Goal: Information Seeking & Learning: Learn about a topic

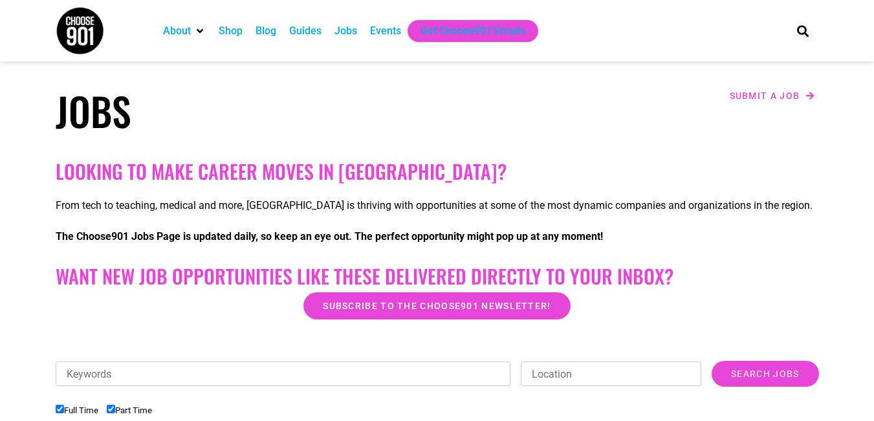
scroll to position [259, 0]
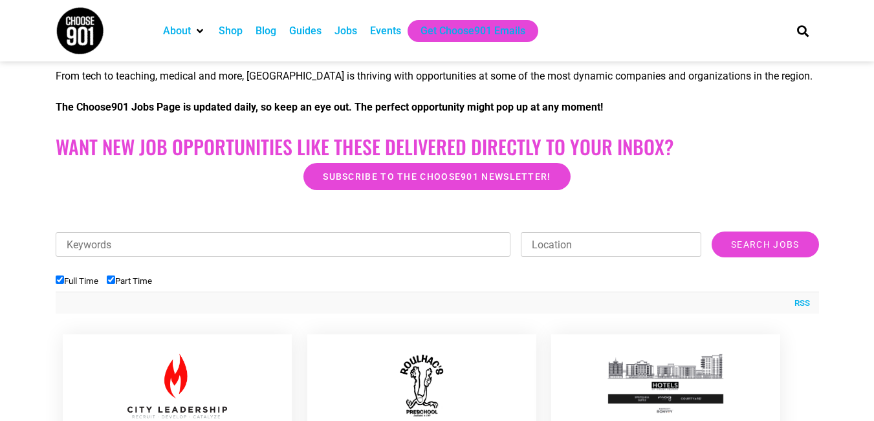
click at [180, 249] on input "Keywords" at bounding box center [283, 244] width 455 height 25
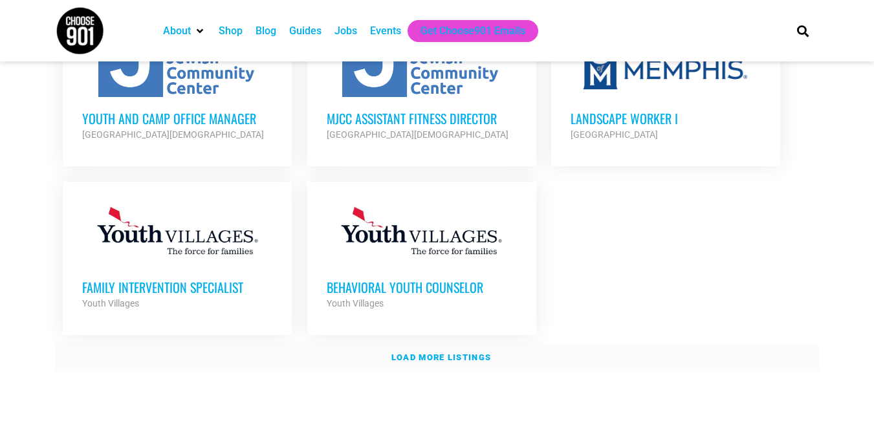
scroll to position [1553, 0]
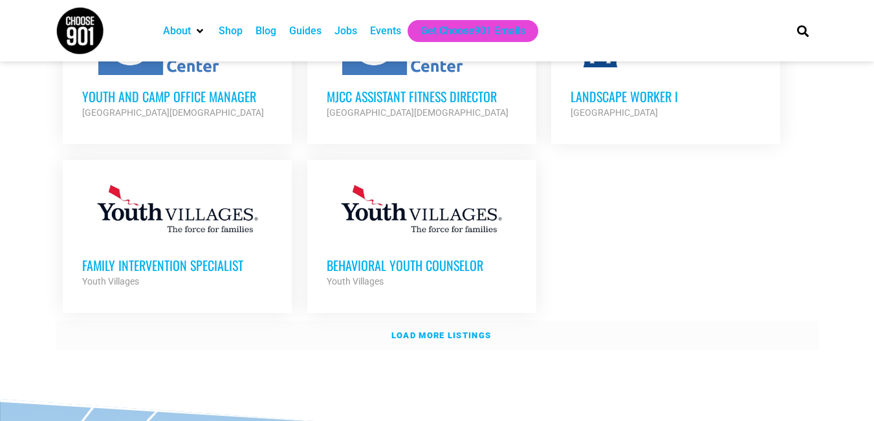
click at [400, 331] on strong "Load more listings" at bounding box center [441, 336] width 100 height 10
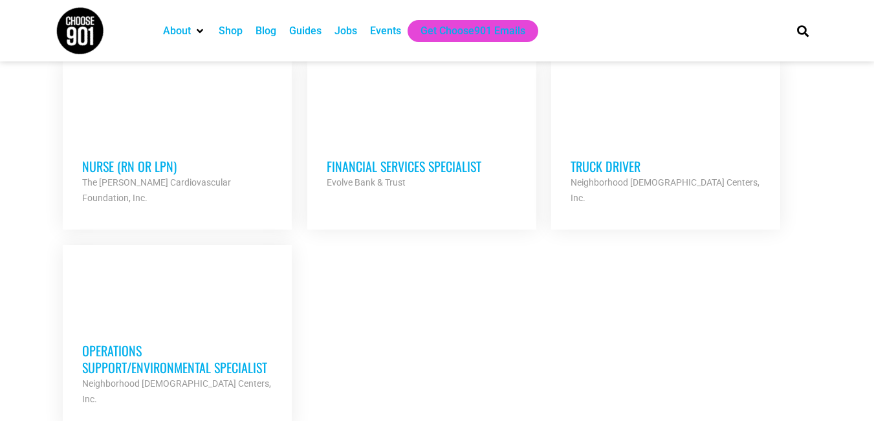
scroll to position [2782, 0]
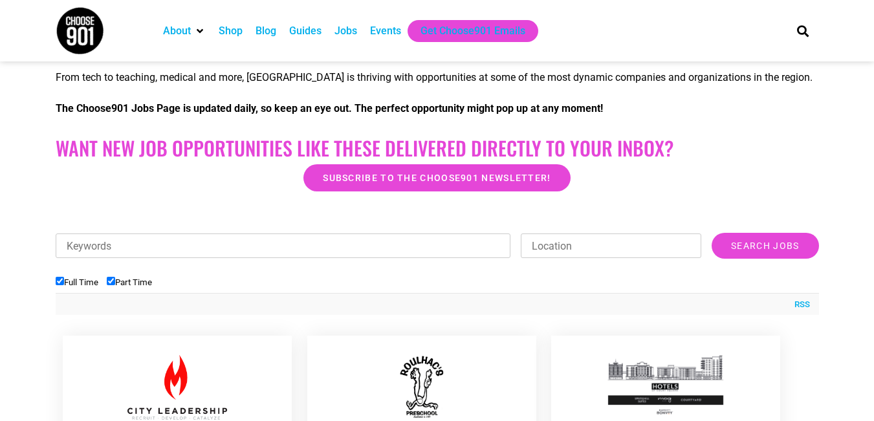
scroll to position [259, 0]
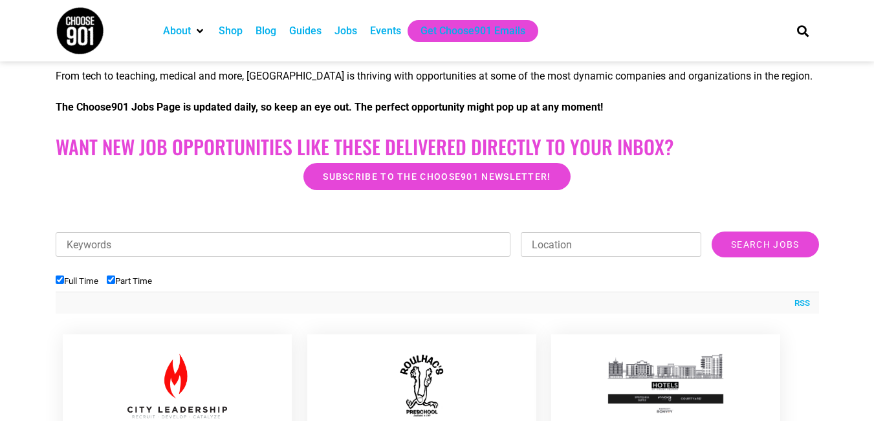
click at [121, 248] on input "Keywords" at bounding box center [283, 244] width 455 height 25
type input "warehouse"
click at [547, 250] on input "Location" at bounding box center [611, 244] width 180 height 25
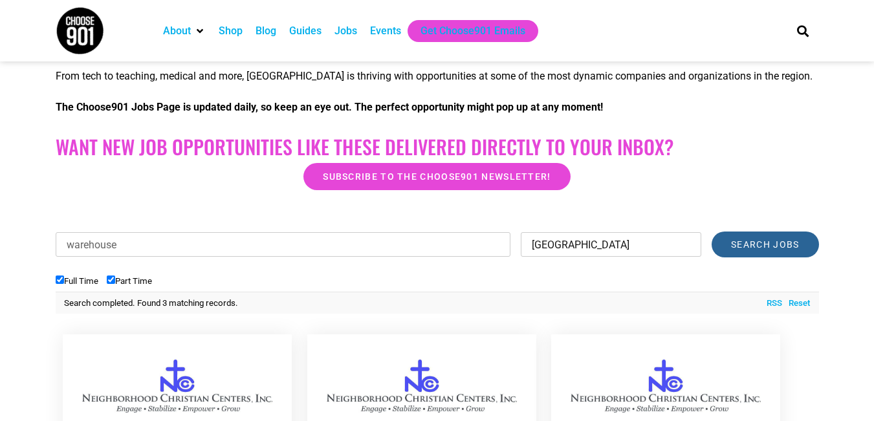
type input "[GEOGRAPHIC_DATA]"
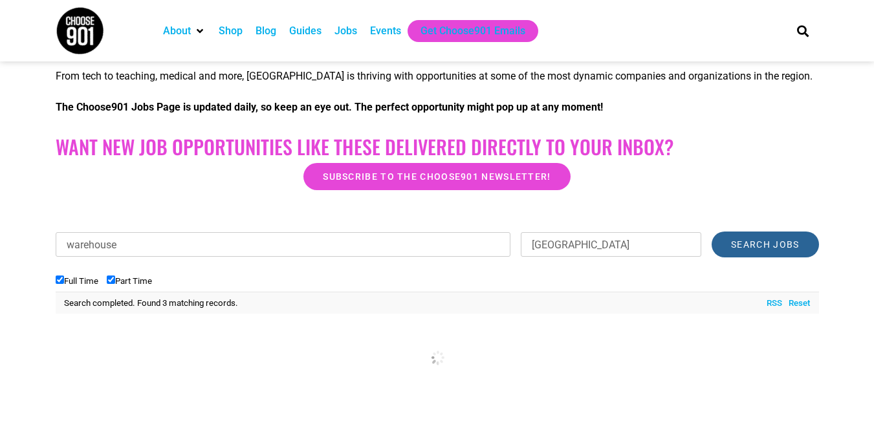
click at [767, 241] on input "Search Jobs" at bounding box center [765, 245] width 107 height 26
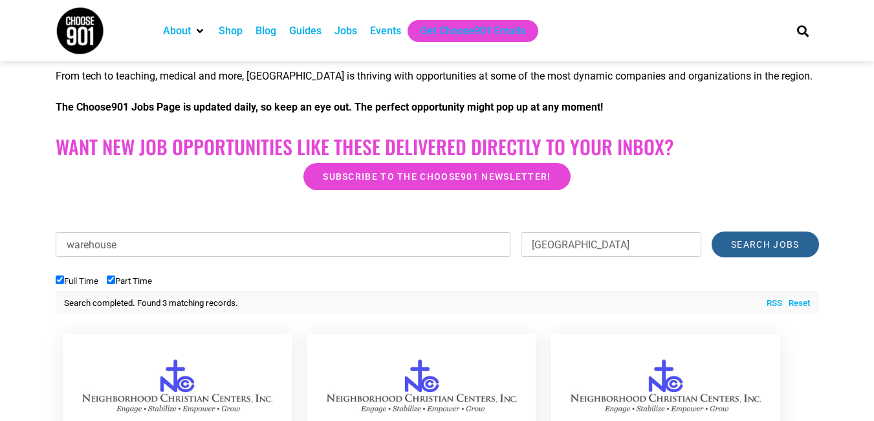
click at [780, 243] on input "Search Jobs" at bounding box center [765, 245] width 107 height 26
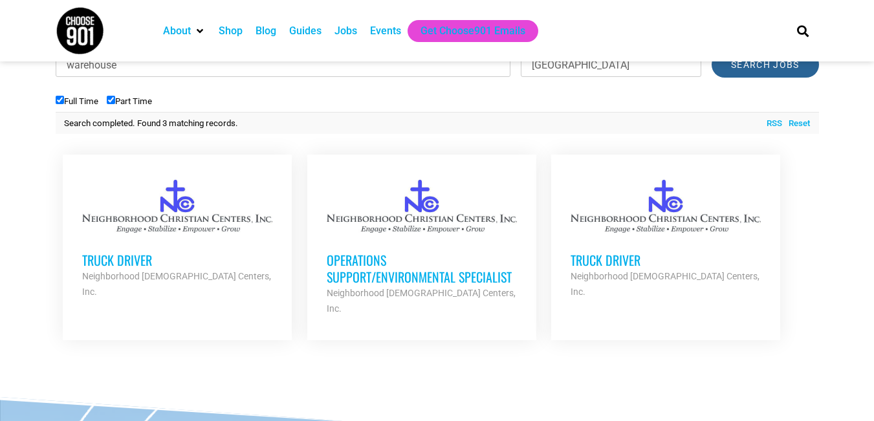
scroll to position [453, 0]
